Goal: Task Accomplishment & Management: Complete application form

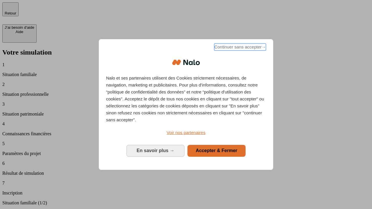
click at [239, 48] on span "Continuer sans accepter →" at bounding box center [240, 47] width 52 height 7
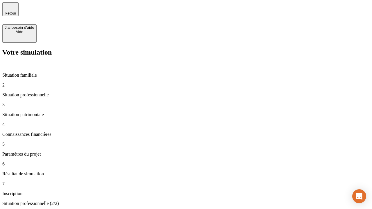
type input "30 000"
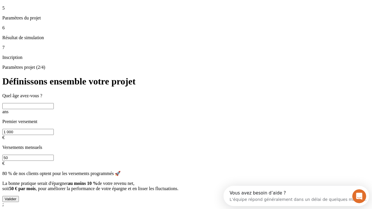
scroll to position [11, 0]
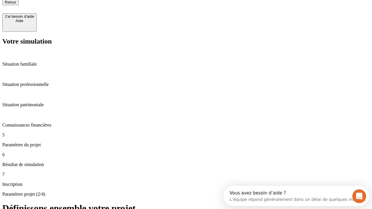
type input "25"
type input "1 000"
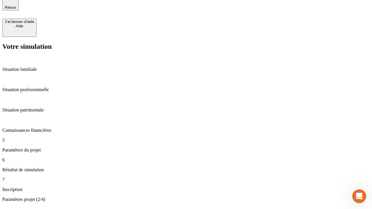
type input "640"
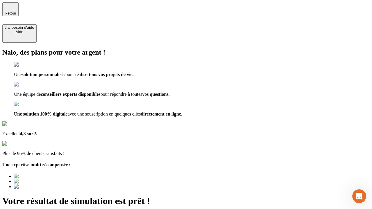
type input "[EMAIL_ADDRESS][PERSON_NAME][DOMAIN_NAME]"
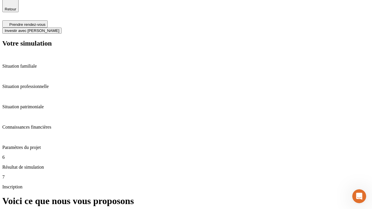
click at [59, 28] on span "Investir avec [PERSON_NAME]" at bounding box center [32, 30] width 55 height 4
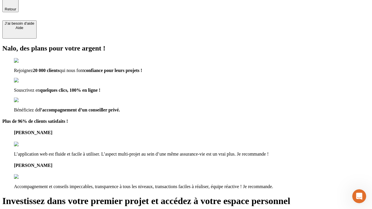
scroll to position [3, 0]
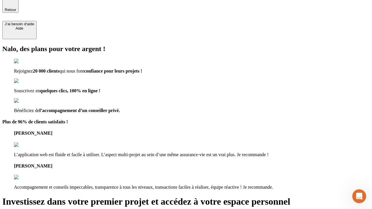
type input "[PERSON_NAME][EMAIL_ADDRESS][DOMAIN_NAME]"
